Goal: Check status: Check status

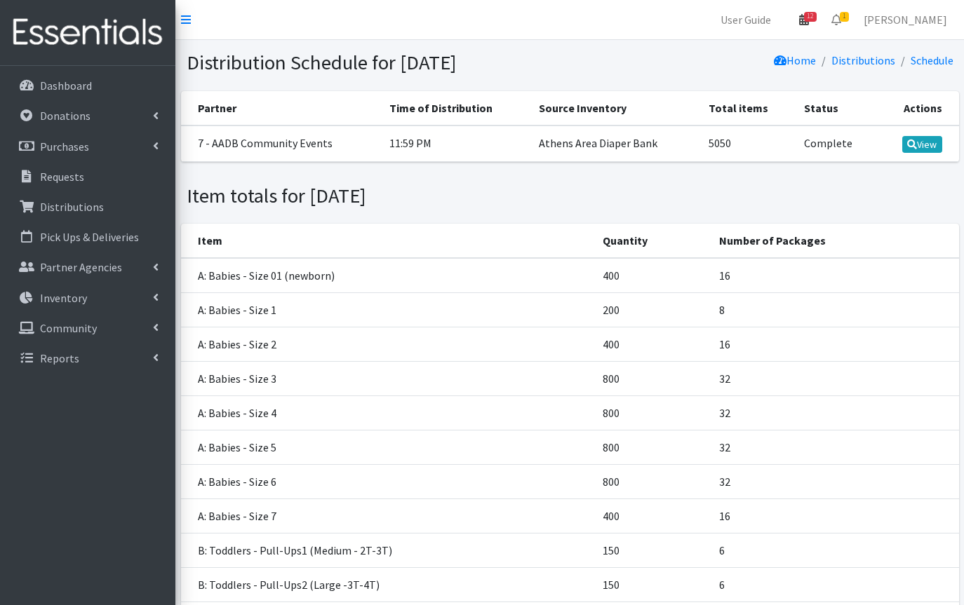
click at [814, 22] on span "12" at bounding box center [810, 17] width 13 height 10
click at [730, 72] on link "View Calendar" at bounding box center [721, 78] width 195 height 26
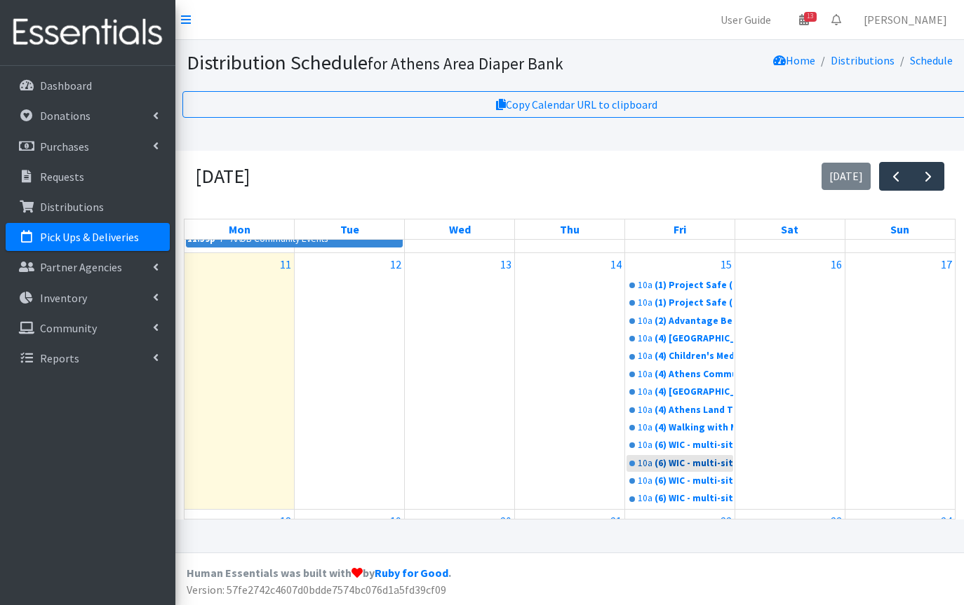
scroll to position [604, 0]
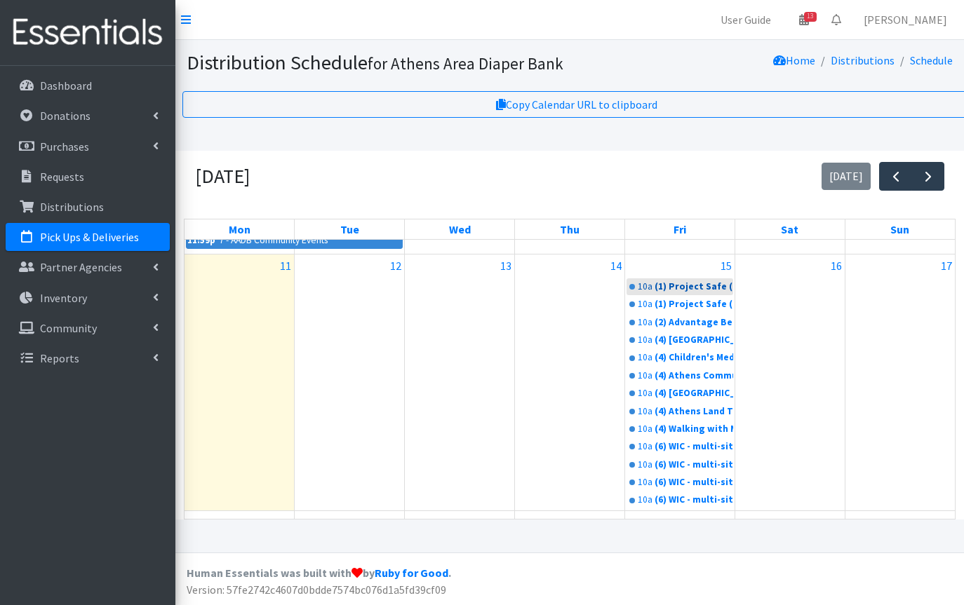
click at [666, 287] on div "(1) Project Safe (T1, 10)" at bounding box center [693, 287] width 79 height 14
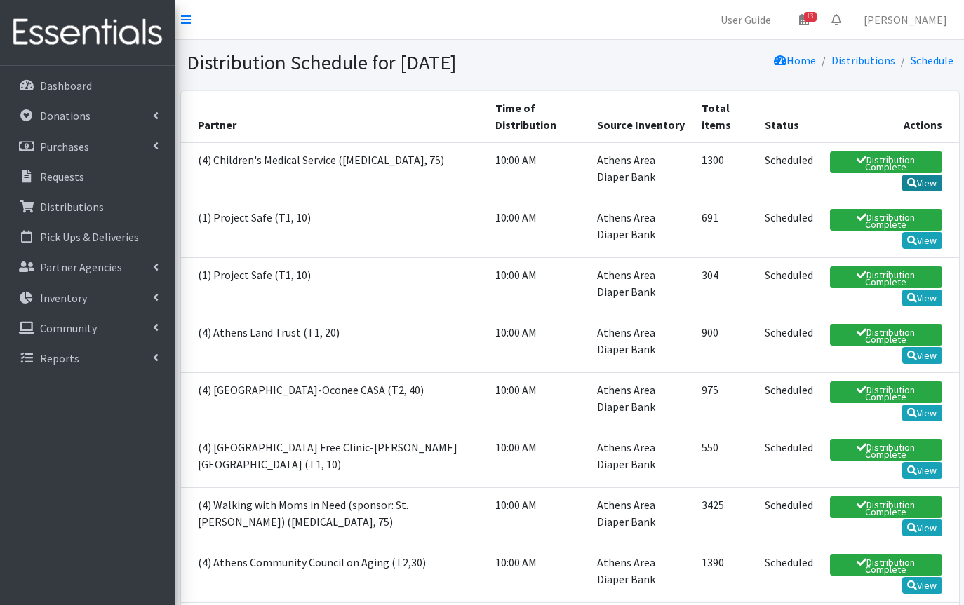
click at [922, 185] on link "View" at bounding box center [922, 183] width 40 height 17
click at [814, 26] on link "13" at bounding box center [804, 20] width 32 height 28
click at [759, 74] on link "View Calendar" at bounding box center [721, 78] width 195 height 26
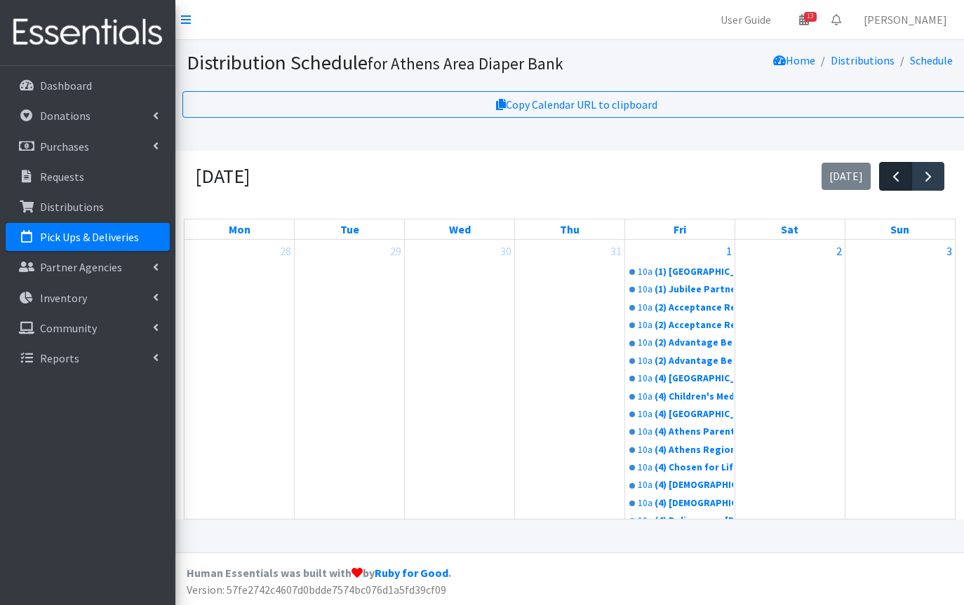
click at [900, 175] on span "button" at bounding box center [895, 176] width 17 height 17
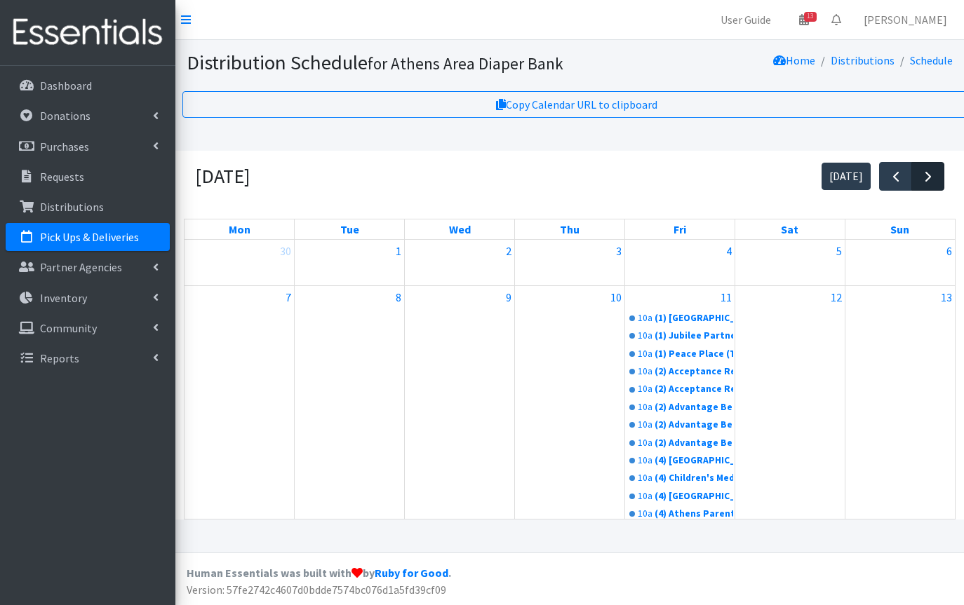
click at [932, 180] on span "button" at bounding box center [928, 176] width 17 height 17
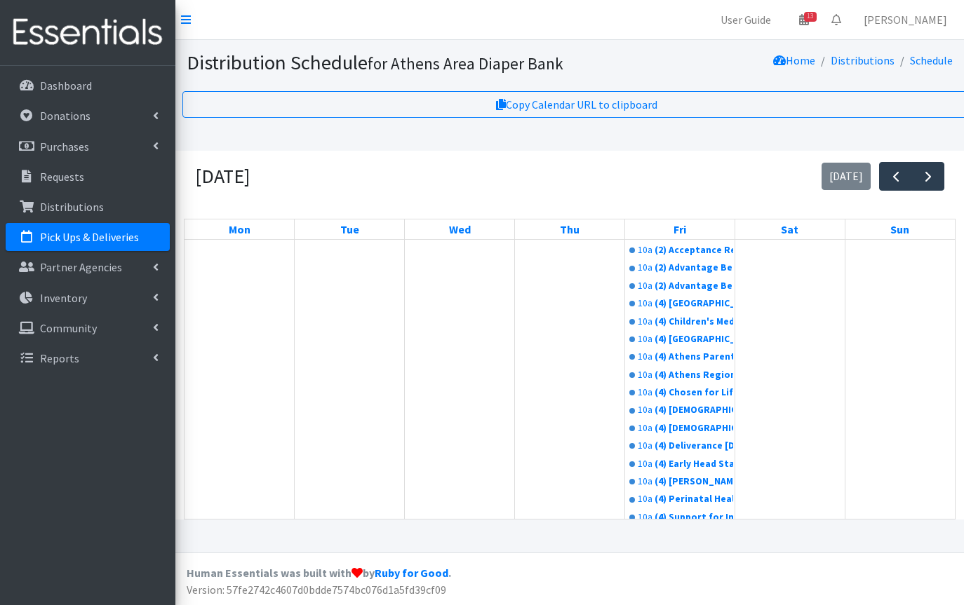
scroll to position [73, 0]
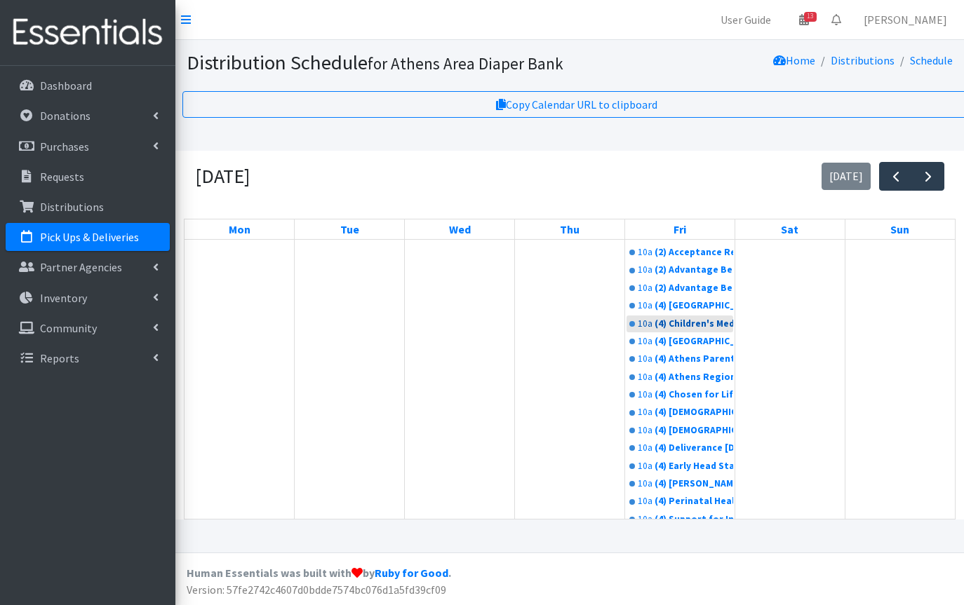
click at [697, 322] on div "(4) Children's Medical Service ([MEDICAL_DATA], 75)" at bounding box center [693, 324] width 79 height 14
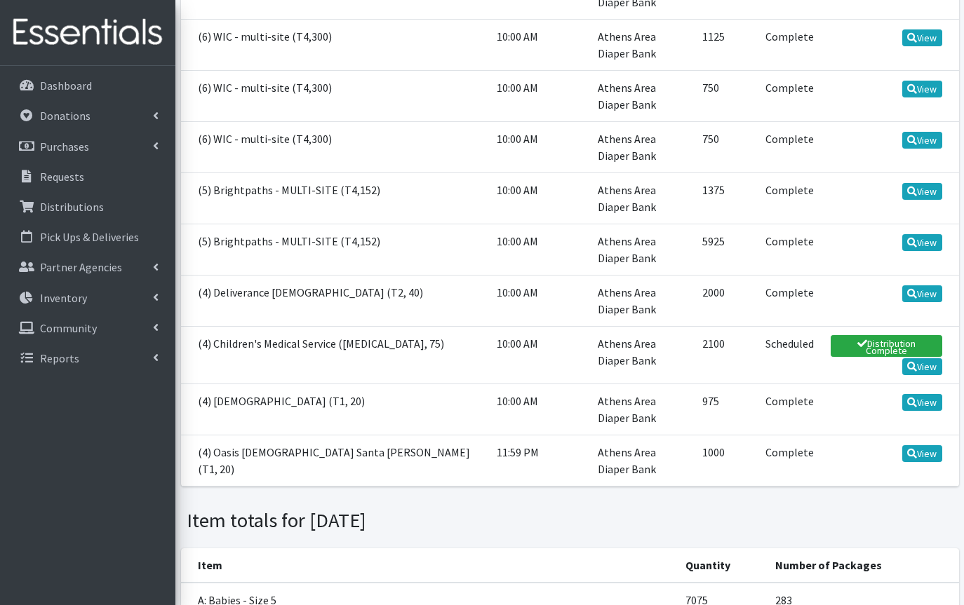
scroll to position [1206, 0]
